Goal: Task Accomplishment & Management: Manage account settings

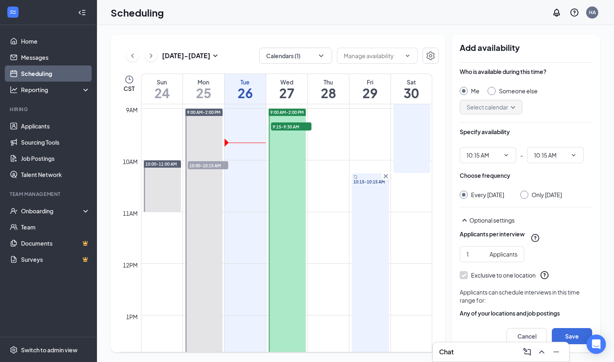
scroll to position [461, 0]
click at [335, 151] on td at bounding box center [286, 153] width 291 height 13
click at [519, 334] on button "Cancel" at bounding box center [526, 336] width 40 height 16
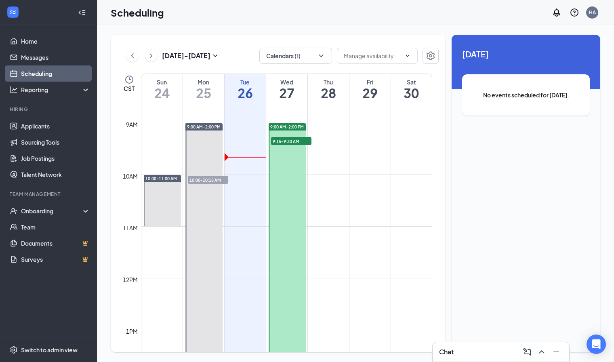
scroll to position [440, 0]
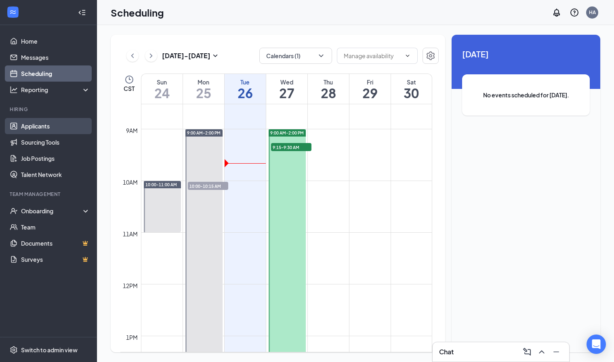
click at [54, 125] on link "Applicants" at bounding box center [55, 126] width 69 height 16
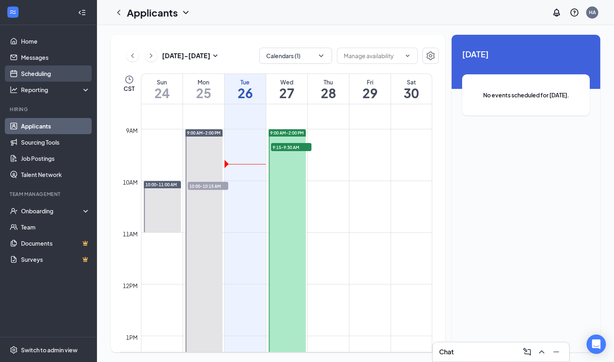
click at [29, 70] on link "Scheduling" at bounding box center [55, 73] width 69 height 16
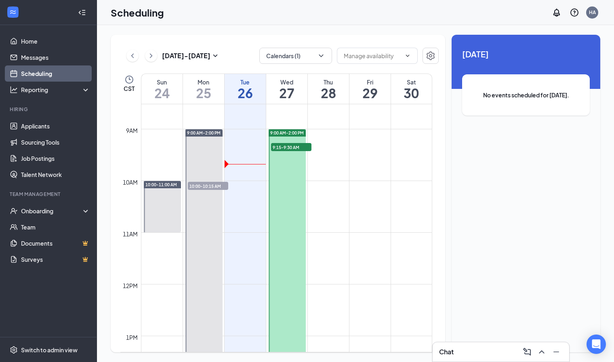
click at [29, 70] on link "Scheduling" at bounding box center [55, 73] width 69 height 16
click at [40, 125] on link "Applicants" at bounding box center [55, 126] width 69 height 16
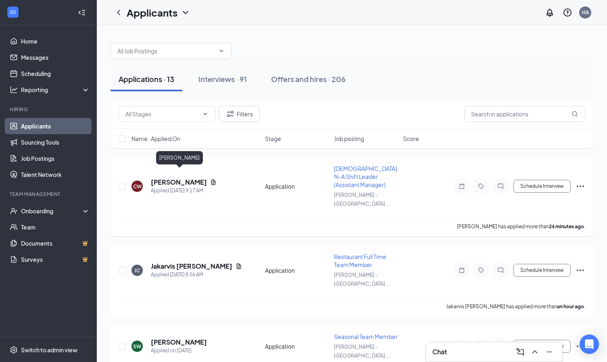
click at [156, 178] on h5 "[PERSON_NAME]" at bounding box center [179, 182] width 56 height 9
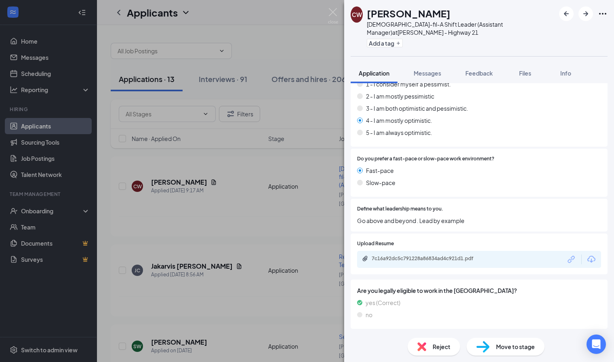
scroll to position [703, 0]
click at [381, 257] on div "7c16a92dc5c791228a86834ad4c921d1.pdf" at bounding box center [479, 258] width 244 height 17
click at [390, 255] on div "7c16a92dc5c791228a86834ad4c921d1.pdf" at bounding box center [427, 258] width 113 height 6
click at [488, 350] on img at bounding box center [482, 347] width 13 height 12
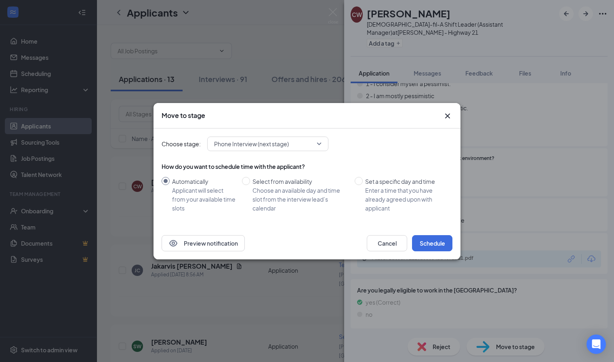
click at [429, 230] on div "Preview notification Cancel Schedule" at bounding box center [306, 243] width 307 height 32
click at [424, 239] on button "Schedule" at bounding box center [432, 243] width 40 height 16
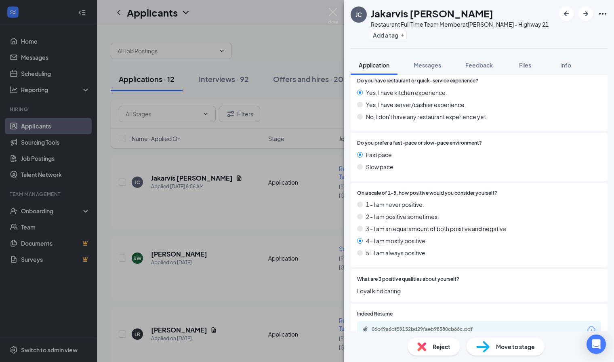
scroll to position [603, 0]
click at [480, 338] on div "Move to stage" at bounding box center [505, 346] width 78 height 18
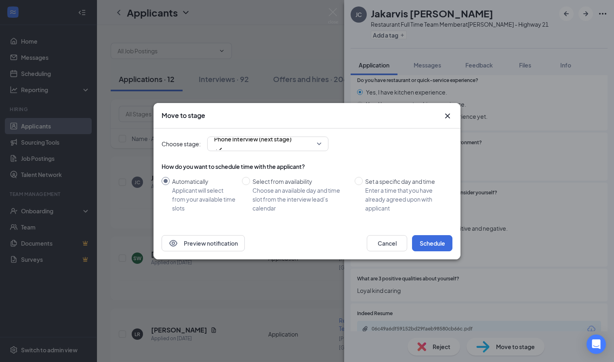
click at [431, 253] on div "Preview notification Cancel Schedule" at bounding box center [306, 243] width 307 height 32
click at [432, 247] on button "Schedule" at bounding box center [432, 243] width 40 height 16
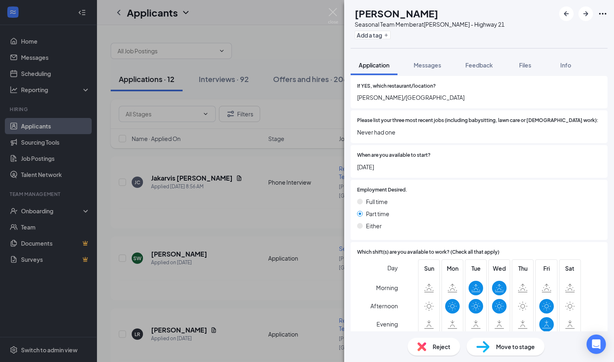
scroll to position [289, 0]
click at [433, 351] on div "Reject" at bounding box center [433, 346] width 52 height 18
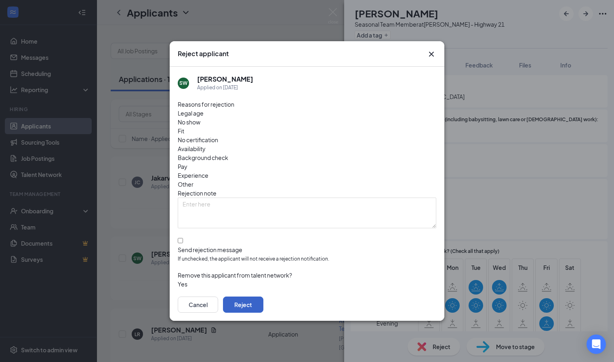
click at [263, 299] on button "Reject" at bounding box center [243, 304] width 40 height 16
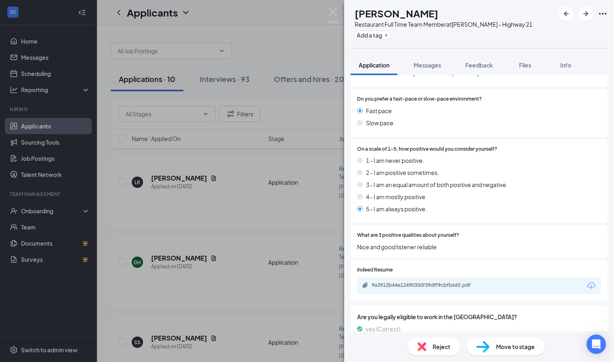
scroll to position [645, 0]
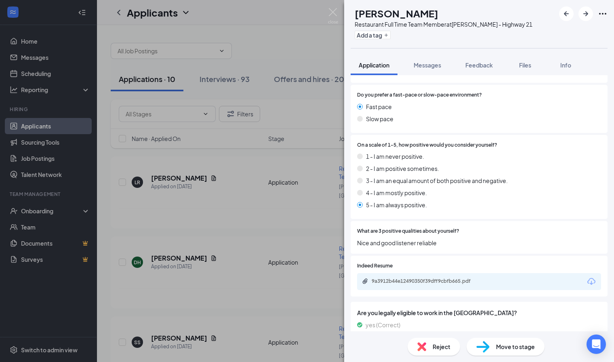
click at [476, 348] on img at bounding box center [482, 347] width 13 height 12
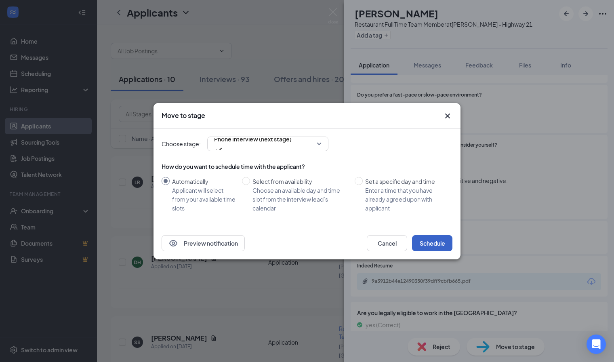
click at [421, 240] on button "Schedule" at bounding box center [432, 243] width 40 height 16
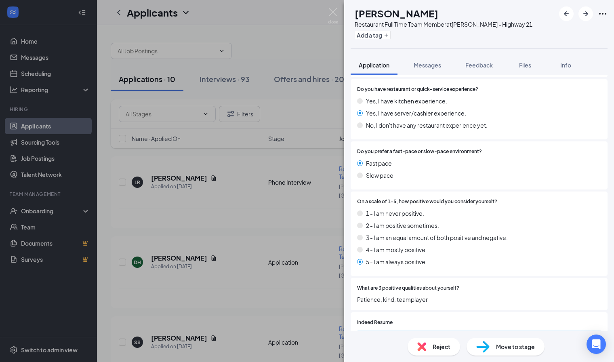
scroll to position [540, 0]
click at [471, 345] on div "Move to stage" at bounding box center [505, 346] width 78 height 18
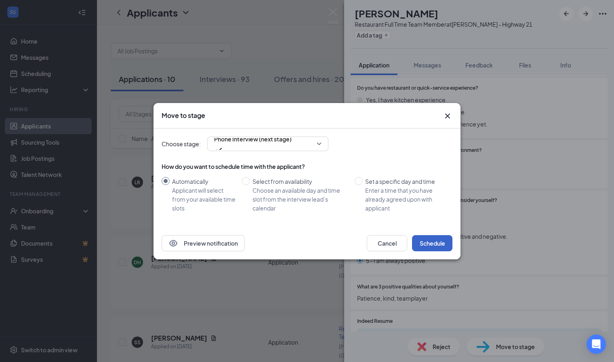
click at [440, 237] on button "Schedule" at bounding box center [432, 243] width 40 height 16
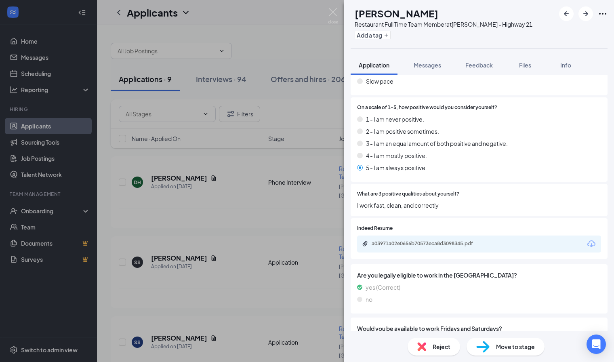
scroll to position [622, 0]
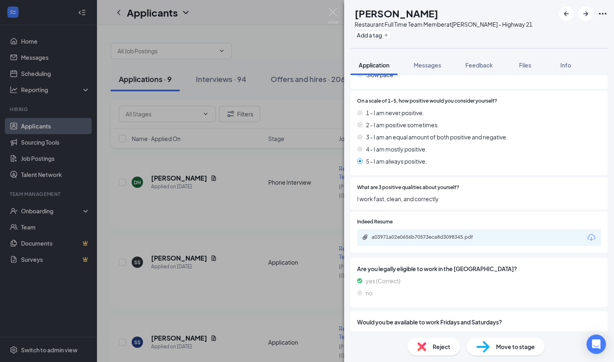
click at [511, 338] on div "Move to stage" at bounding box center [505, 346] width 78 height 18
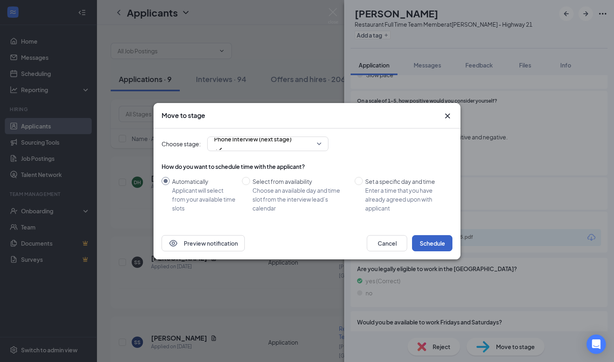
click at [440, 249] on button "Schedule" at bounding box center [432, 243] width 40 height 16
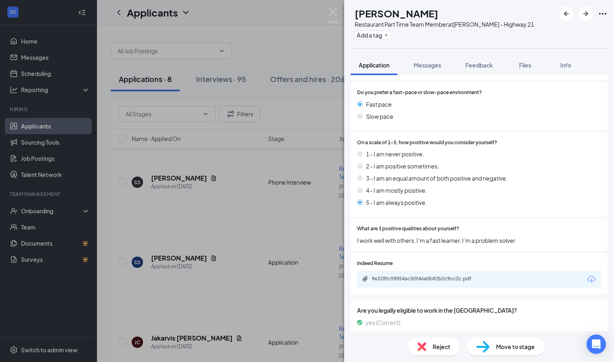
scroll to position [671, 0]
click at [500, 348] on span "Move to stage" at bounding box center [515, 346] width 39 height 9
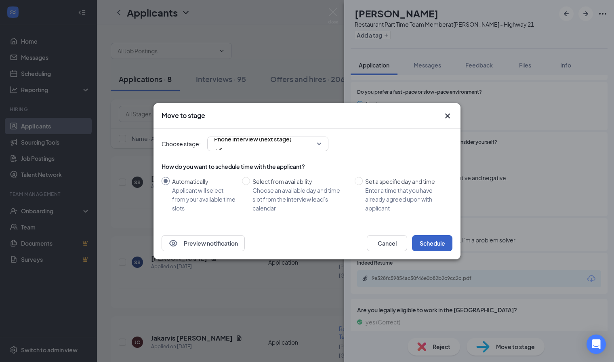
click at [431, 240] on button "Schedule" at bounding box center [432, 243] width 40 height 16
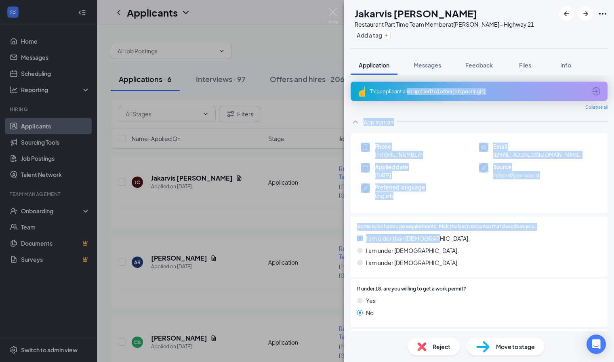
drag, startPoint x: 430, startPoint y: 235, endPoint x: 390, endPoint y: 82, distance: 157.7
click at [337, 10] on img at bounding box center [333, 16] width 10 height 16
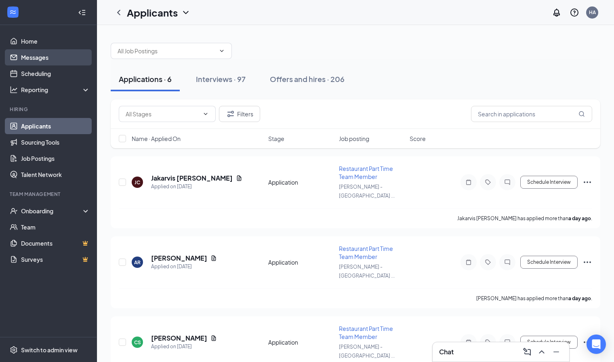
click at [63, 57] on link "Messages" at bounding box center [55, 57] width 69 height 16
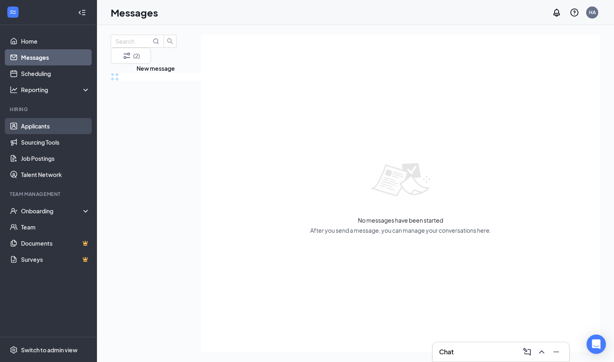
click at [51, 124] on link "Applicants" at bounding box center [55, 126] width 69 height 16
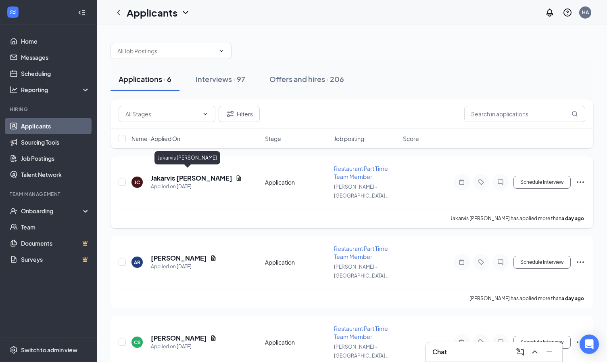
click at [153, 174] on h5 "Jakarvis [PERSON_NAME]" at bounding box center [192, 178] width 82 height 9
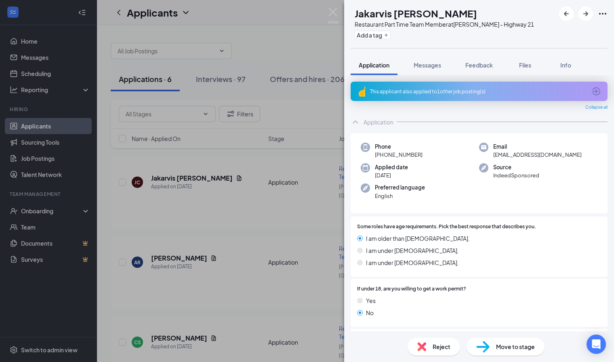
click at [419, 347] on img at bounding box center [421, 346] width 9 height 9
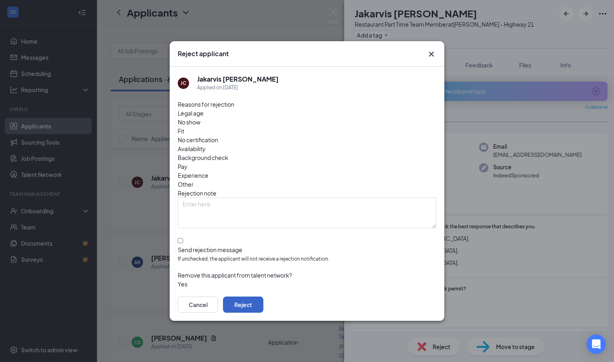
click at [263, 296] on button "Reject" at bounding box center [243, 304] width 40 height 16
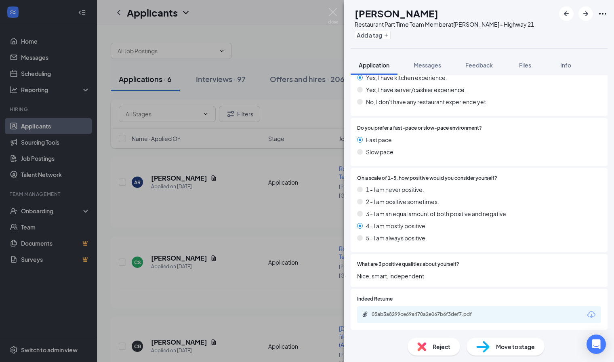
scroll to position [595, 0]
click at [425, 347] on img at bounding box center [421, 346] width 9 height 9
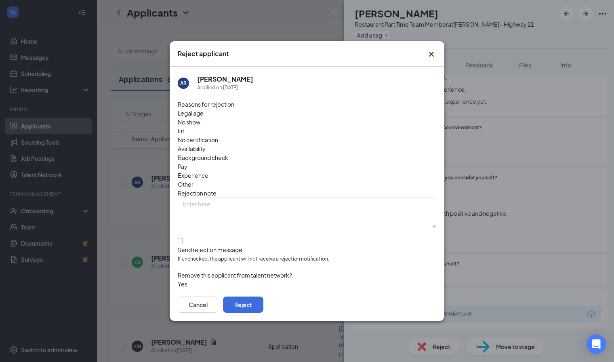
click at [413, 300] on div "Cancel Reject" at bounding box center [307, 304] width 274 height 32
click at [263, 296] on button "Reject" at bounding box center [243, 304] width 40 height 16
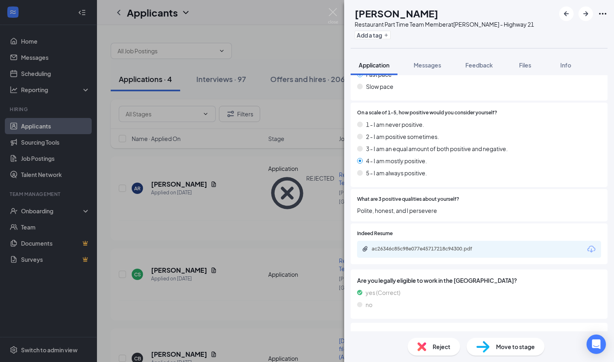
scroll to position [613, 0]
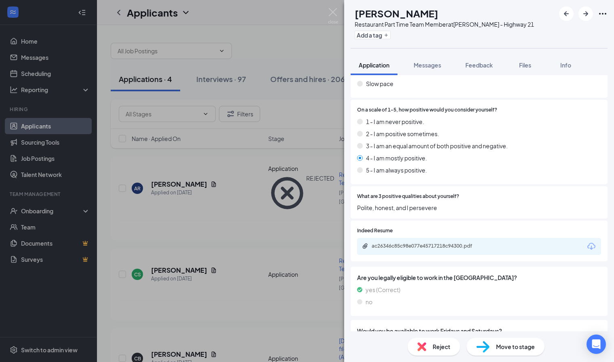
click at [484, 331] on div "Reject Move to stage" at bounding box center [479, 346] width 270 height 31
click at [482, 339] on div "Move to stage" at bounding box center [505, 346] width 78 height 18
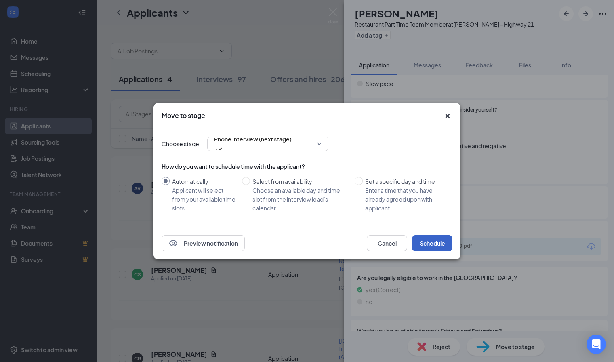
click at [431, 246] on button "Schedule" at bounding box center [432, 243] width 40 height 16
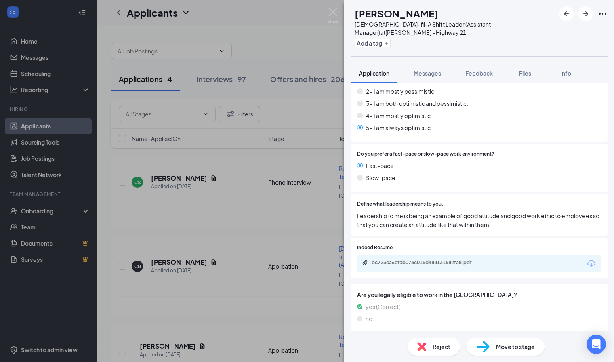
scroll to position [842, 0]
click at [476, 345] on img at bounding box center [482, 347] width 13 height 12
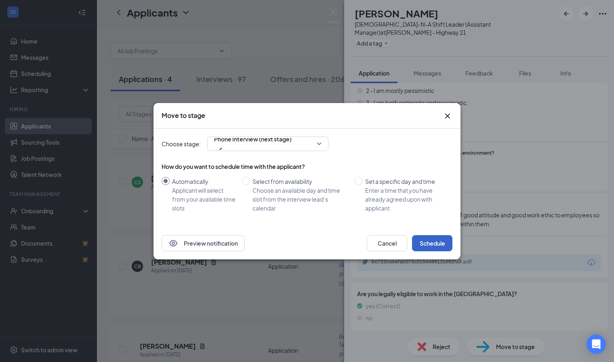
click at [429, 236] on button "Schedule" at bounding box center [432, 243] width 40 height 16
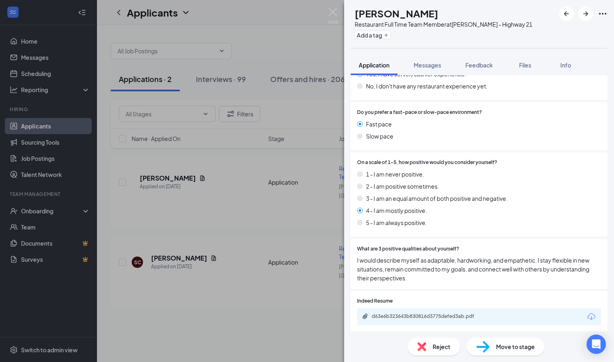
scroll to position [578, 0]
click at [497, 333] on div "Reject Move to stage" at bounding box center [479, 346] width 270 height 31
click at [497, 339] on div "Move to stage" at bounding box center [505, 346] width 78 height 18
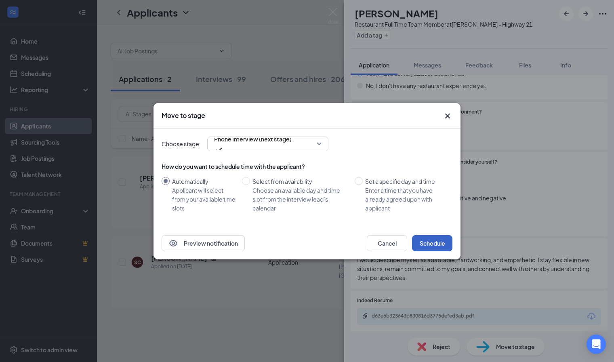
click at [417, 247] on button "Schedule" at bounding box center [432, 243] width 40 height 16
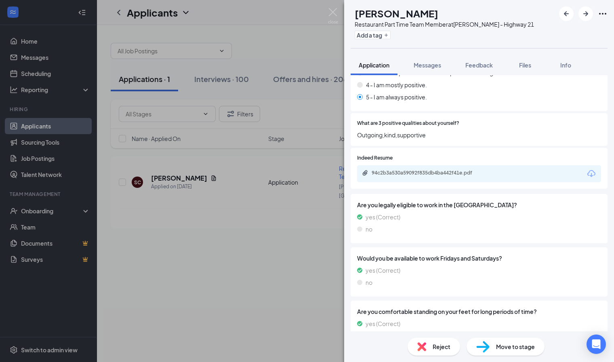
scroll to position [806, 0]
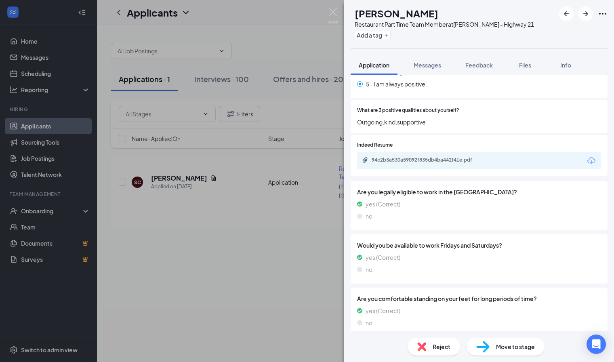
click at [511, 347] on span "Move to stage" at bounding box center [515, 346] width 39 height 9
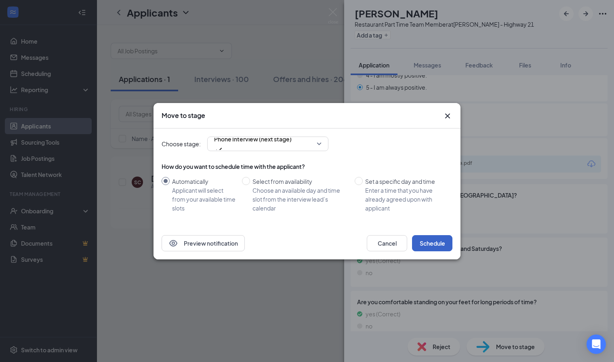
click at [427, 238] on button "Schedule" at bounding box center [432, 243] width 40 height 16
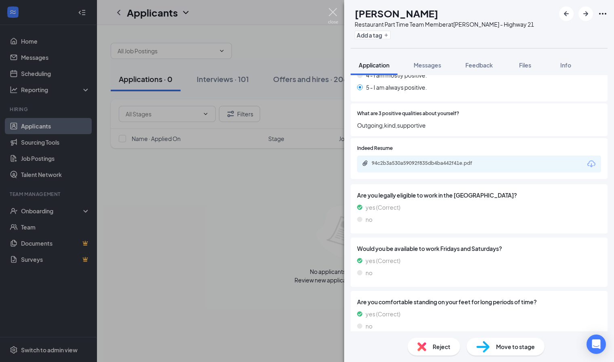
click at [329, 19] on img at bounding box center [333, 16] width 10 height 16
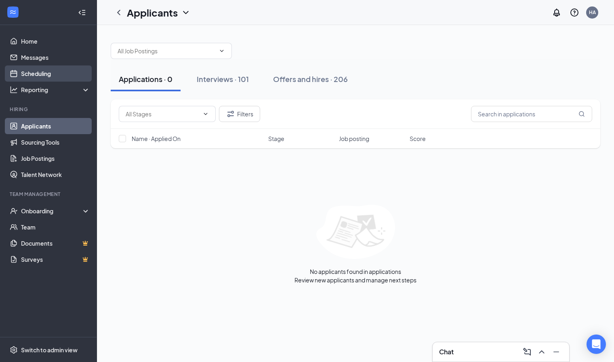
click at [78, 79] on link "Scheduling" at bounding box center [55, 73] width 69 height 16
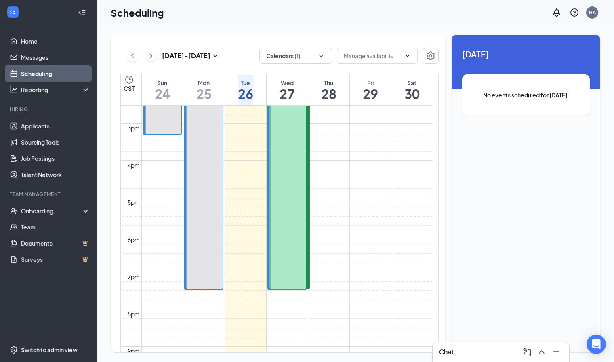
scroll to position [546, 0]
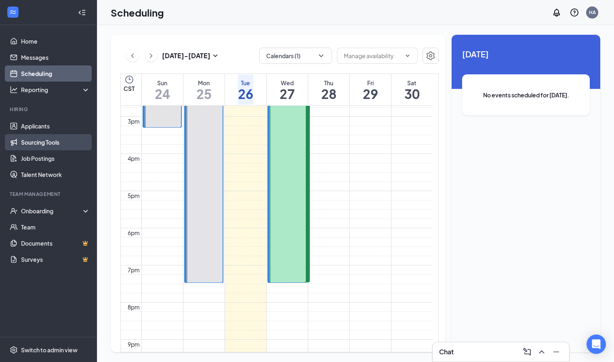
click at [56, 136] on link "Sourcing Tools" at bounding box center [55, 142] width 69 height 16
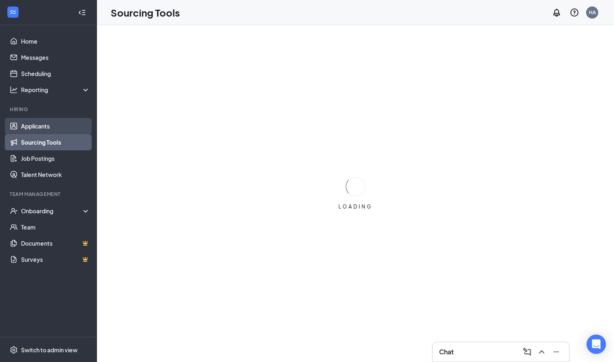
click at [59, 121] on link "Applicants" at bounding box center [55, 126] width 69 height 16
